Goal: Navigation & Orientation: Understand site structure

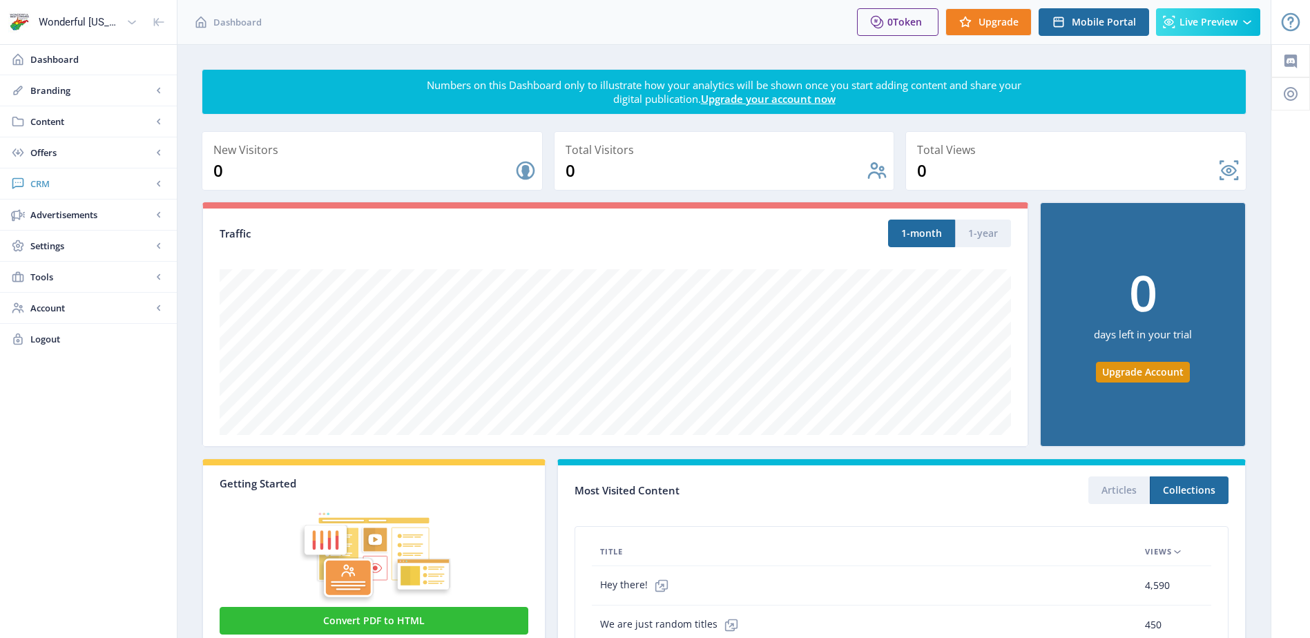
click at [157, 186] on rect at bounding box center [159, 184] width 14 height 14
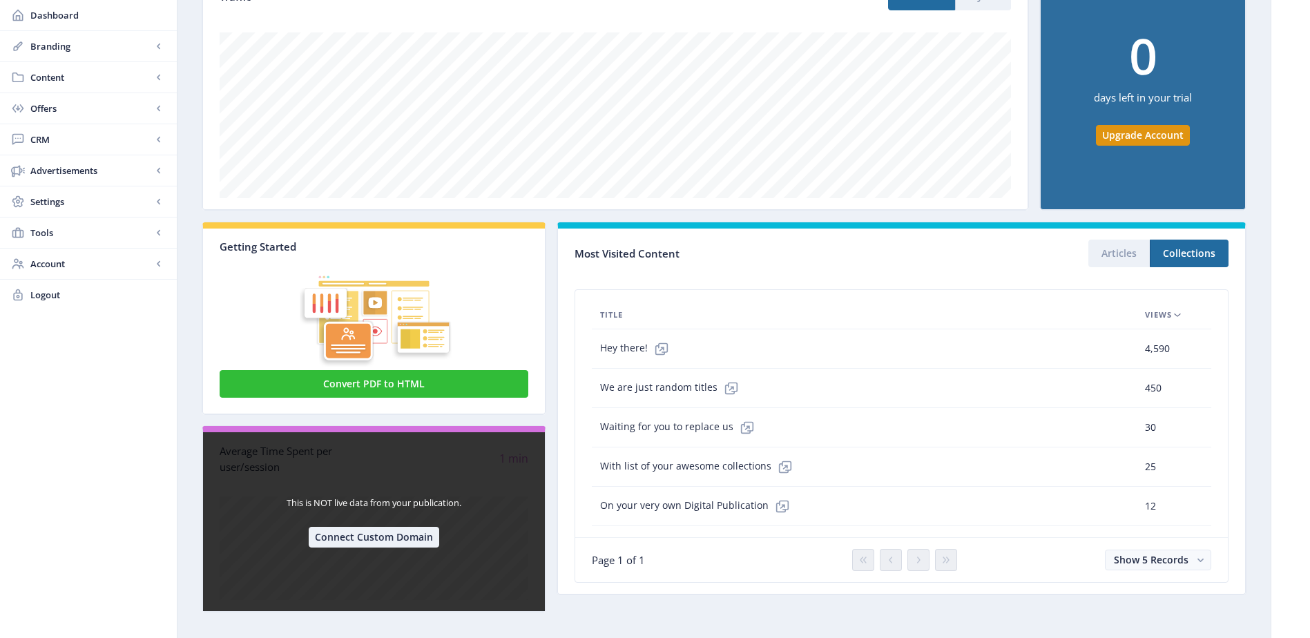
scroll to position [250, 0]
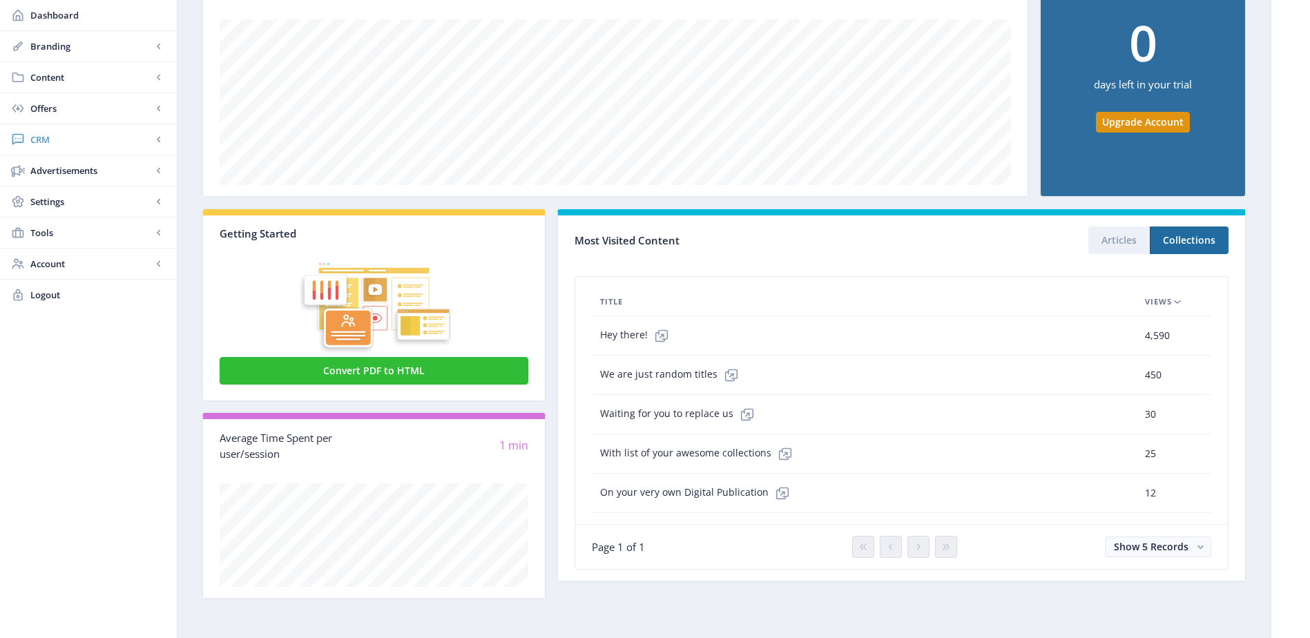
click at [155, 137] on rect at bounding box center [159, 140] width 14 height 14
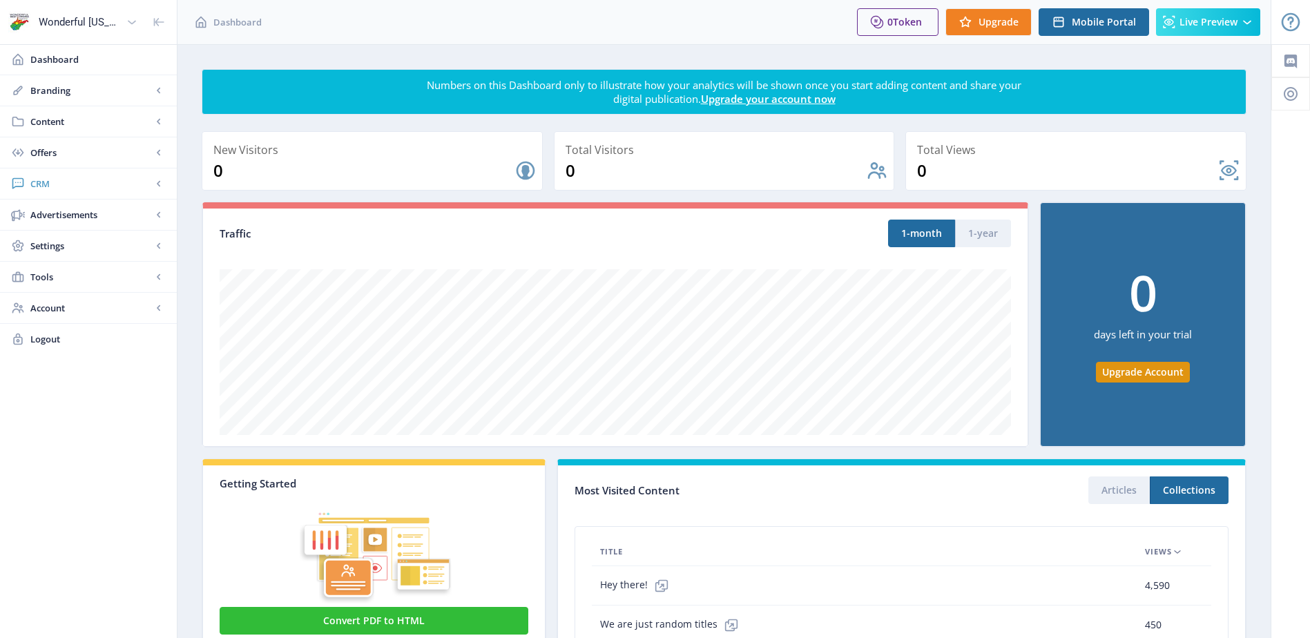
click at [153, 184] on rect at bounding box center [159, 184] width 14 height 14
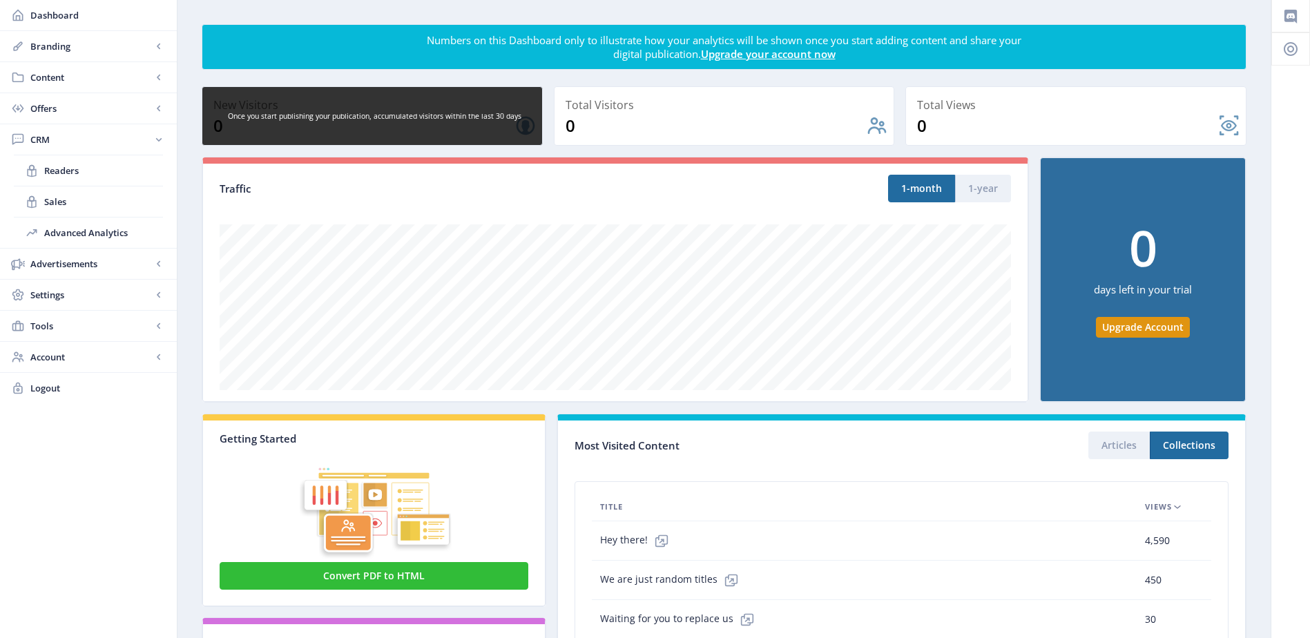
scroll to position [69, 0]
